Goal: Navigation & Orientation: Find specific page/section

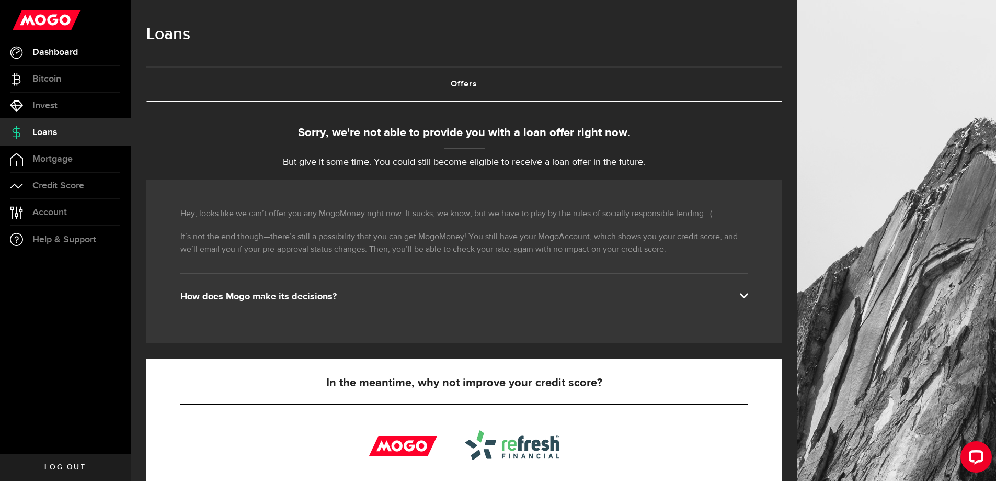
click at [57, 48] on span "Dashboard" at bounding box center [54, 52] width 45 height 9
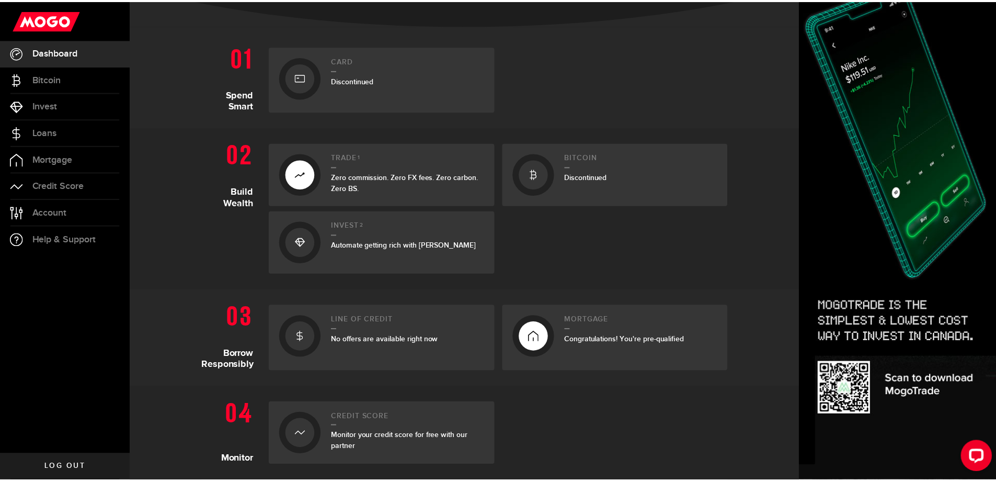
scroll to position [261, 0]
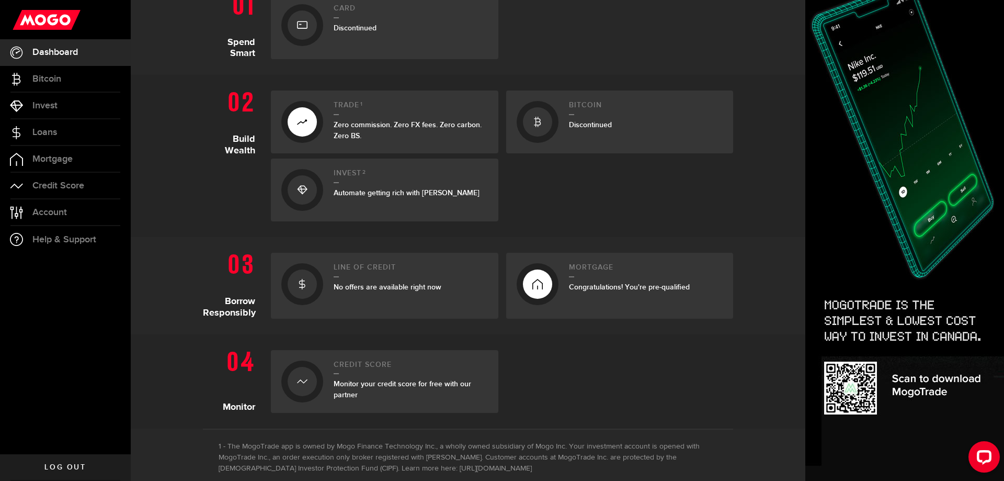
click at [360, 383] on span "Monitor your credit score for free with our partner" at bounding box center [403, 389] width 138 height 20
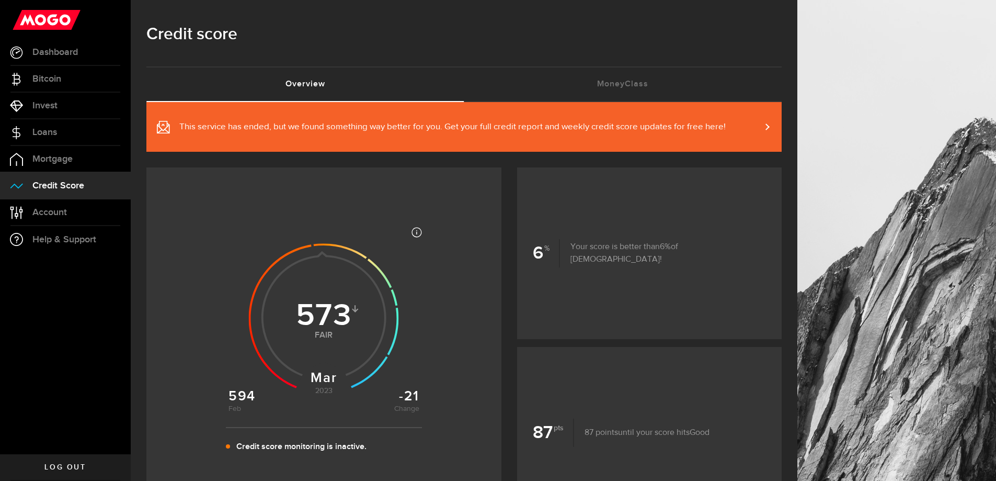
click at [763, 125] on span at bounding box center [761, 126] width 5 height 11
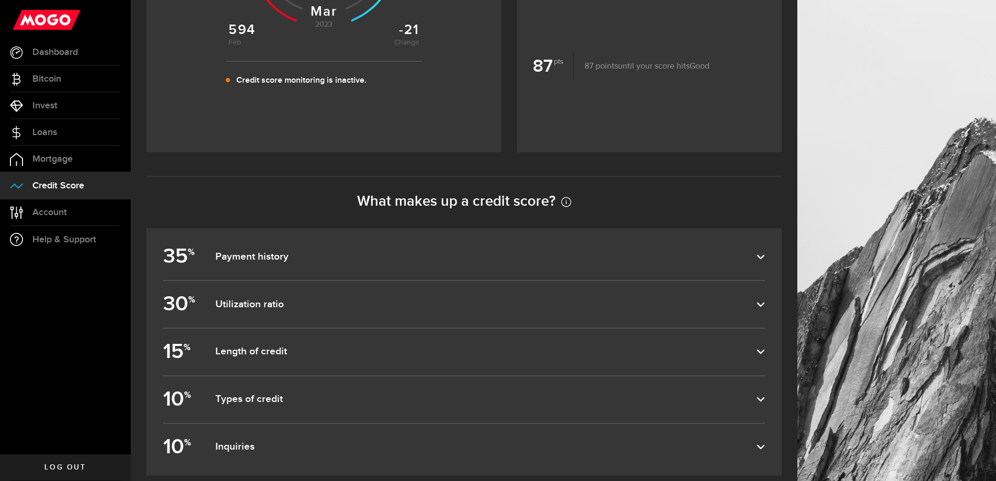
scroll to position [449, 0]
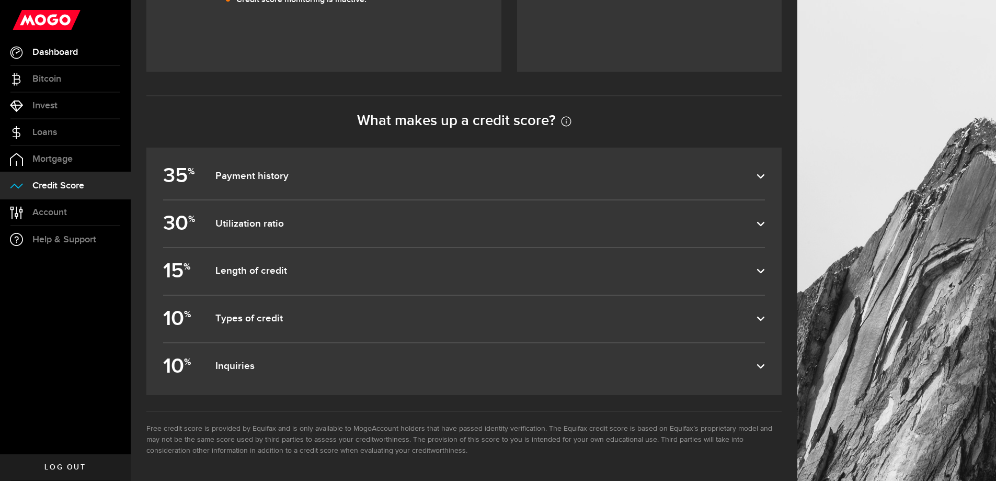
click at [59, 48] on span "Dashboard" at bounding box center [54, 52] width 45 height 9
